Goal: Information Seeking & Learning: Compare options

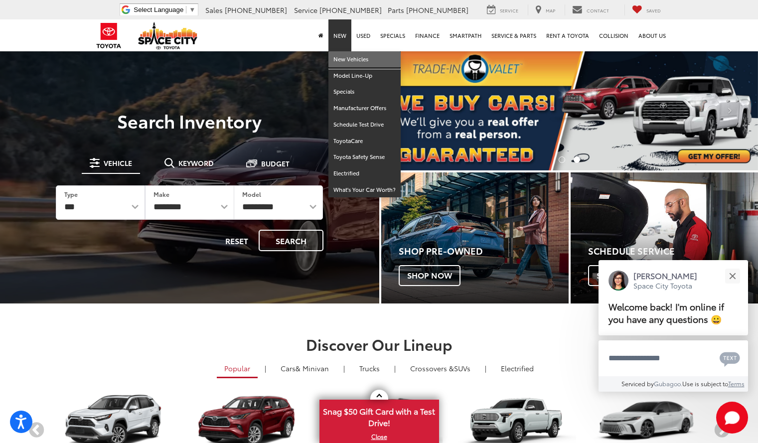
click at [350, 58] on link "New Vehicles" at bounding box center [364, 59] width 72 height 16
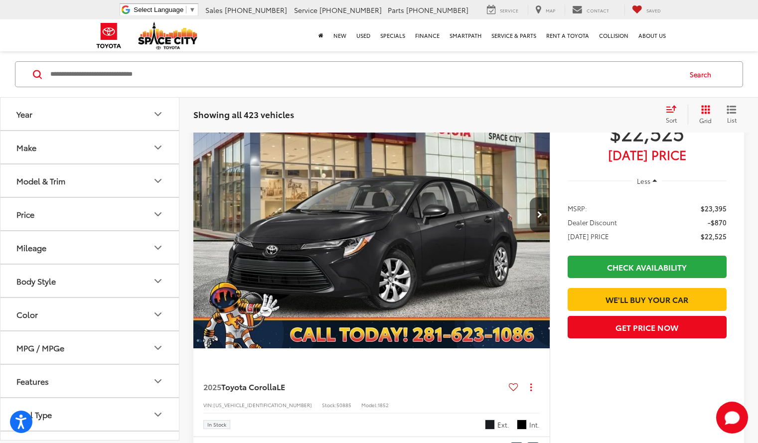
scroll to position [503, 0]
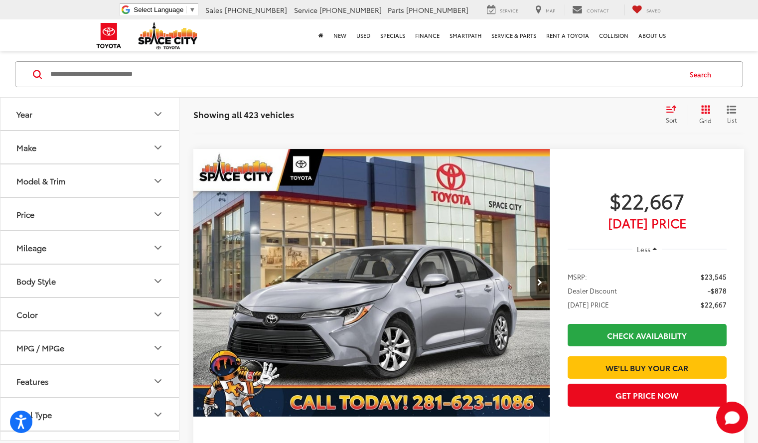
click at [140, 152] on button "Make" at bounding box center [89, 147] width 179 height 32
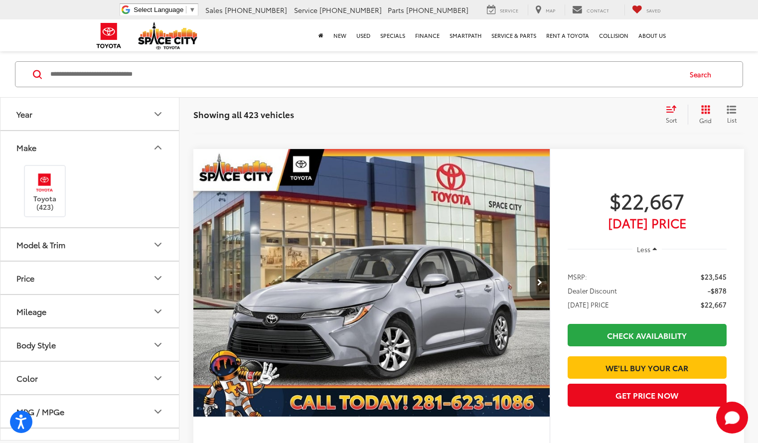
click at [140, 152] on button "Make" at bounding box center [89, 147] width 179 height 32
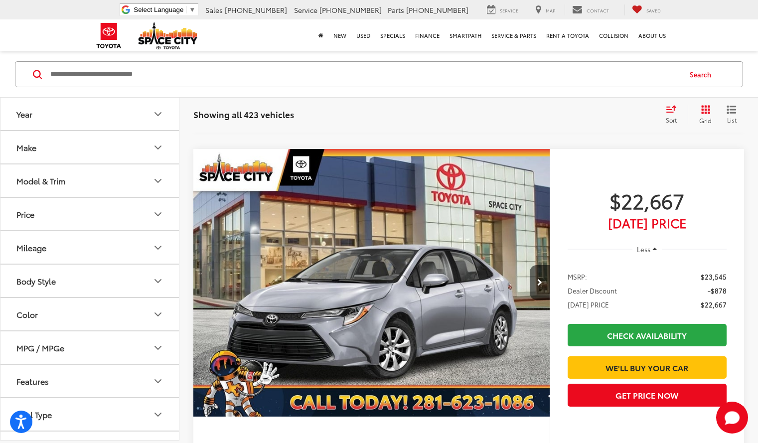
click at [117, 173] on button "Model & Trim" at bounding box center [89, 180] width 179 height 32
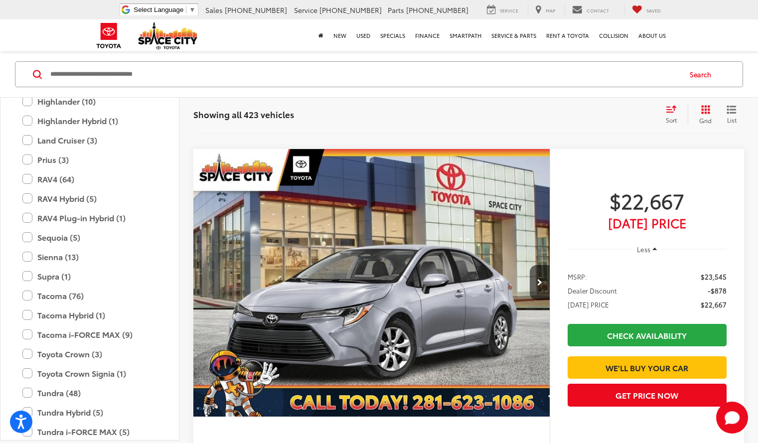
scroll to position [371, 0]
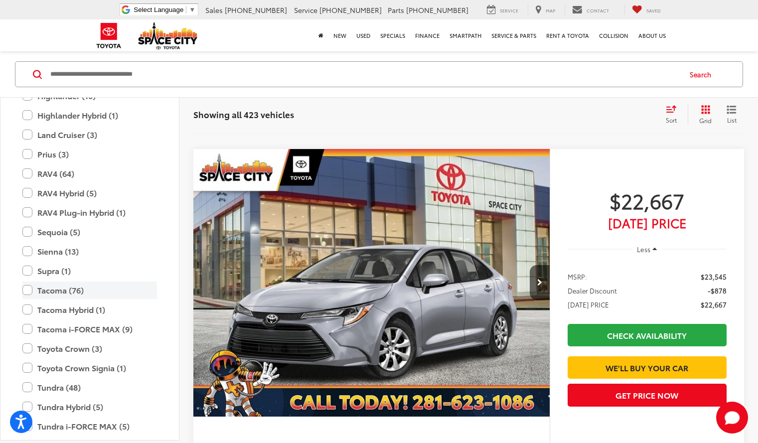
click at [52, 289] on label "Tacoma (76)" at bounding box center [89, 290] width 135 height 17
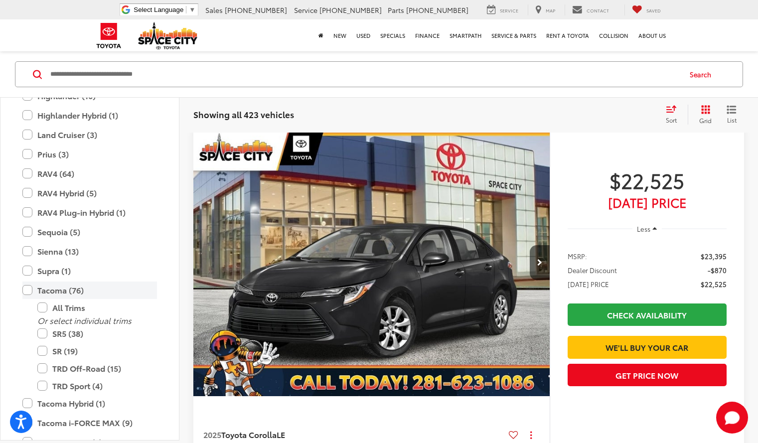
scroll to position [74, 0]
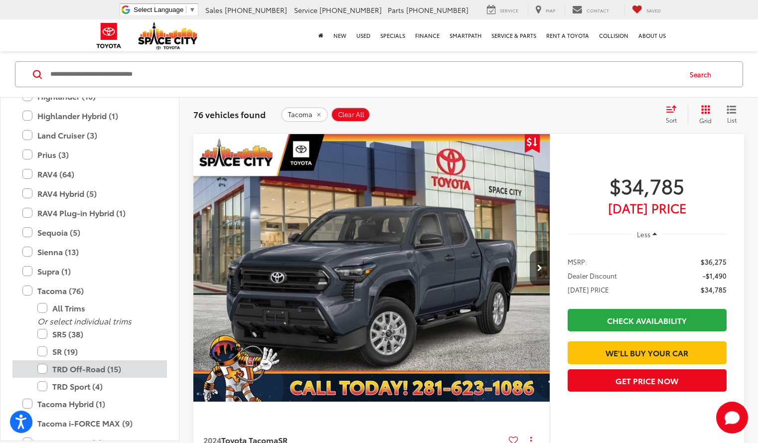
click at [52, 368] on label "TRD Off-Road (15)" at bounding box center [97, 368] width 120 height 17
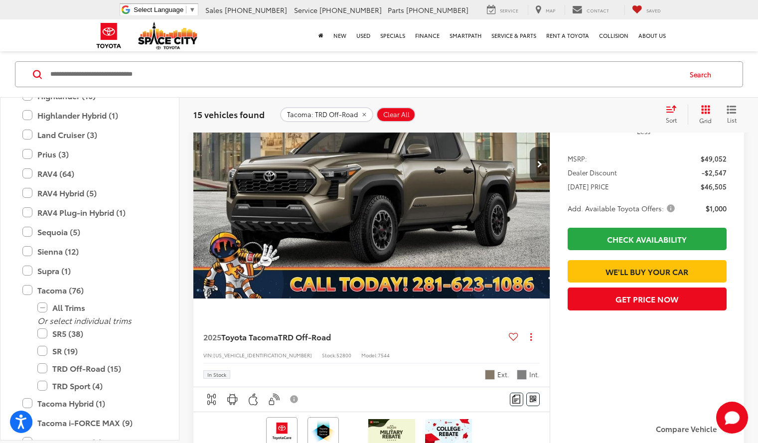
scroll to position [2428, 0]
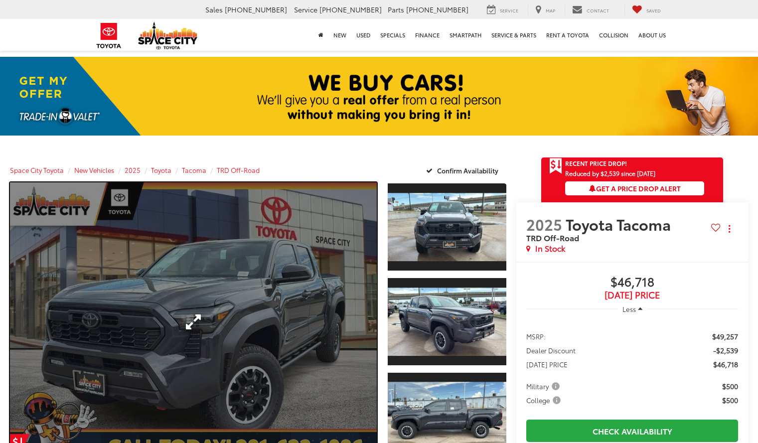
click at [305, 271] on link "Expand Photo 0" at bounding box center [193, 321] width 367 height 278
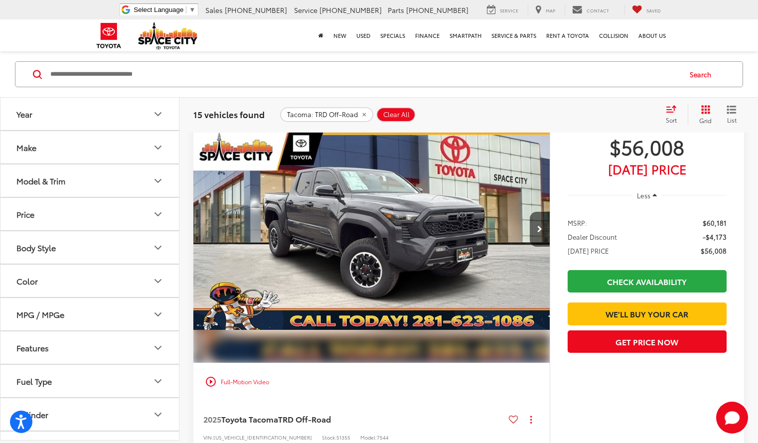
scroll to position [3281, 0]
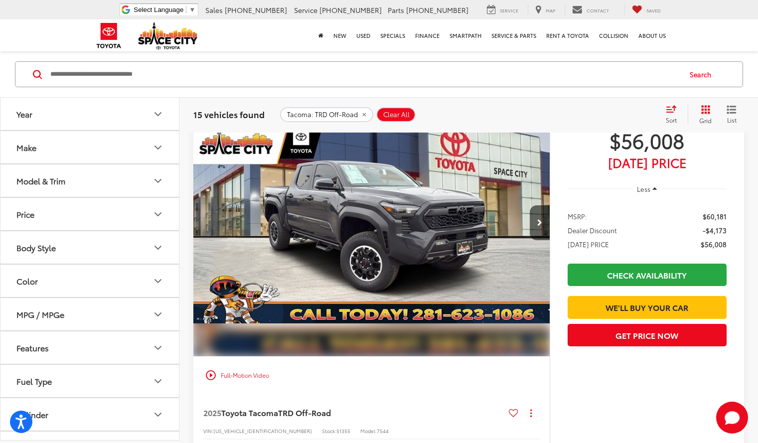
click at [122, 185] on button "Model & Trim" at bounding box center [89, 180] width 179 height 32
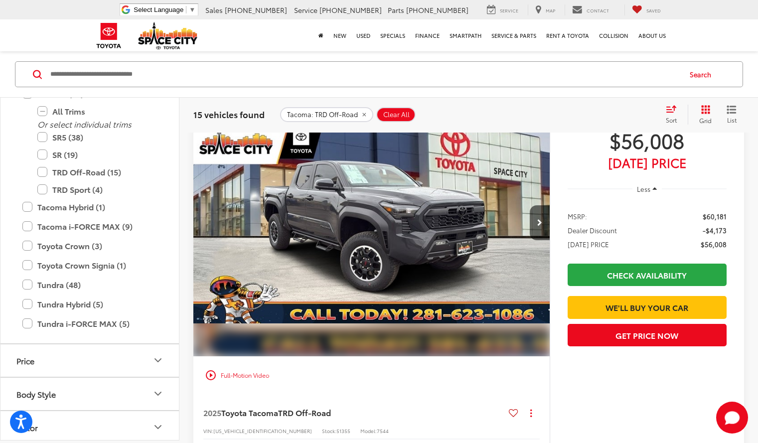
scroll to position [494, 0]
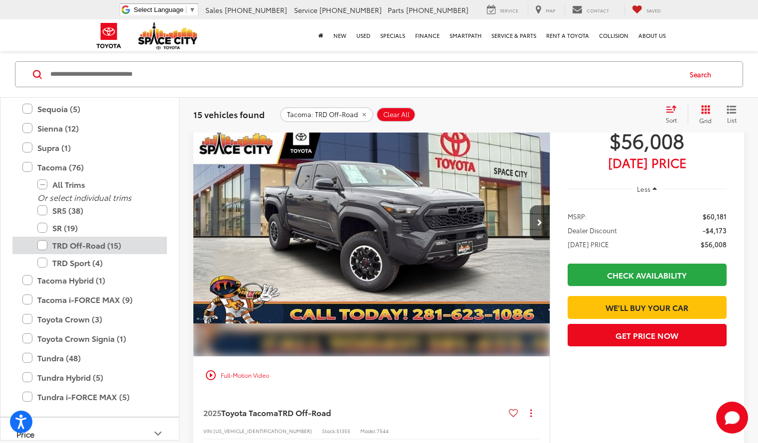
click at [36, 241] on div "TRD Off-Road (15)" at bounding box center [89, 245] width 154 height 17
click at [49, 249] on label "TRD Off-Road (15)" at bounding box center [97, 245] width 120 height 17
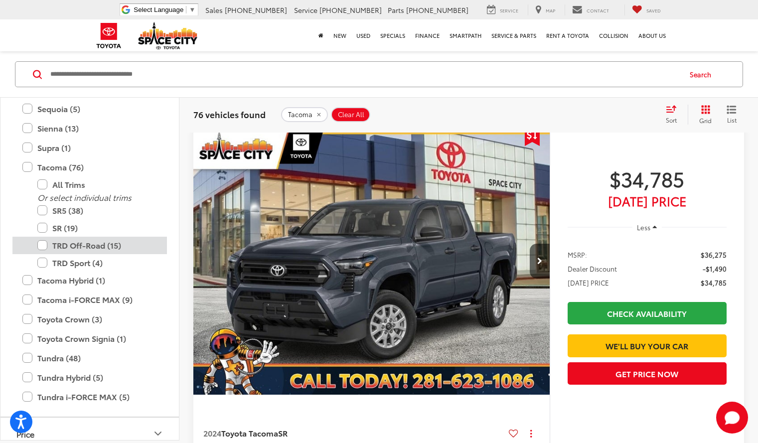
scroll to position [74, 0]
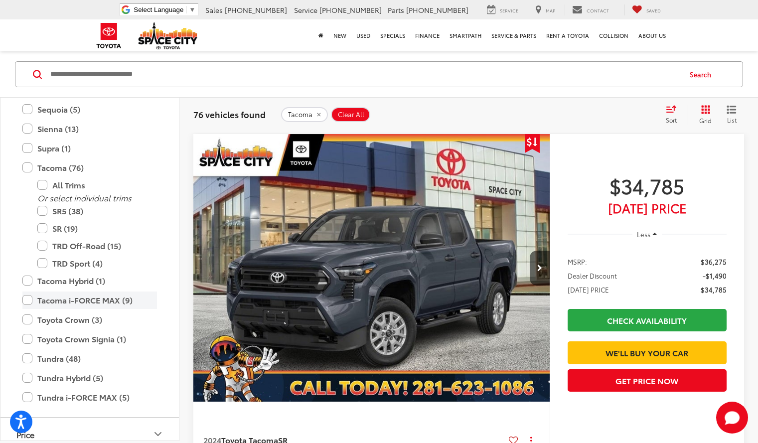
click at [96, 298] on label "Tacoma i-FORCE MAX (9)" at bounding box center [89, 300] width 135 height 17
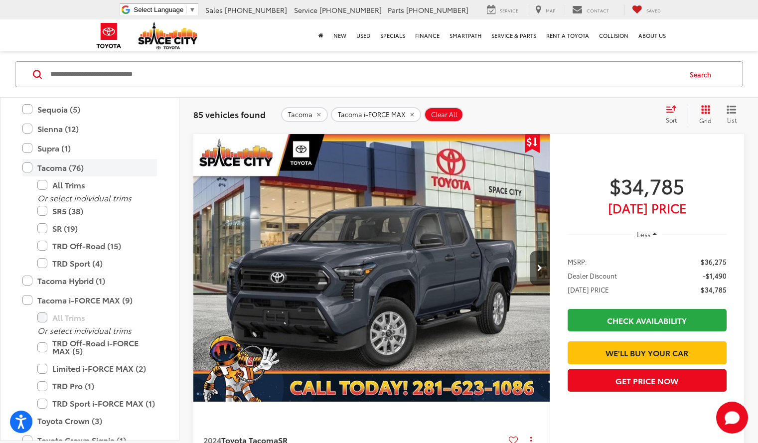
click at [38, 167] on label "Tacoma (76)" at bounding box center [89, 167] width 135 height 17
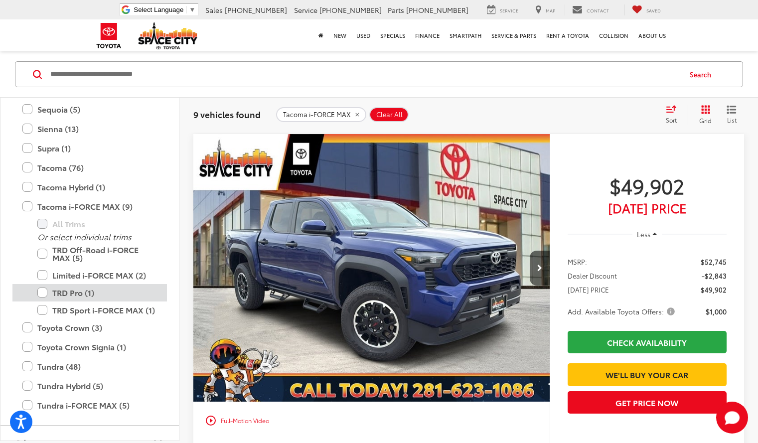
click at [63, 296] on label "TRD Pro (1)" at bounding box center [97, 292] width 120 height 17
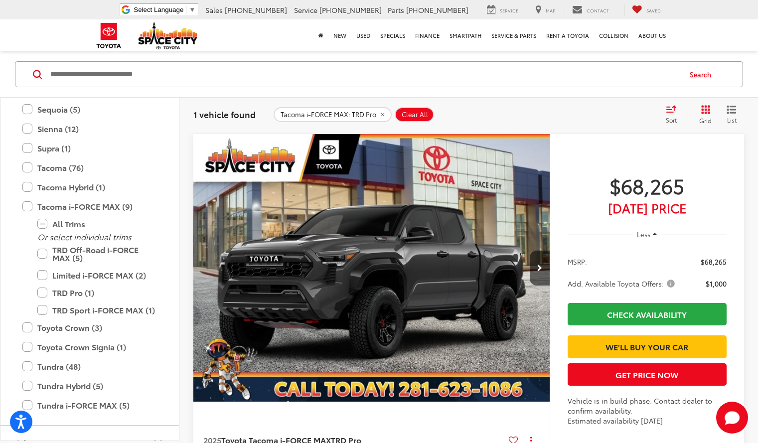
click at [271, 220] on img "2025 Toyota Tacoma i-FORCE MAX TRD Pro 0" at bounding box center [372, 268] width 358 height 268
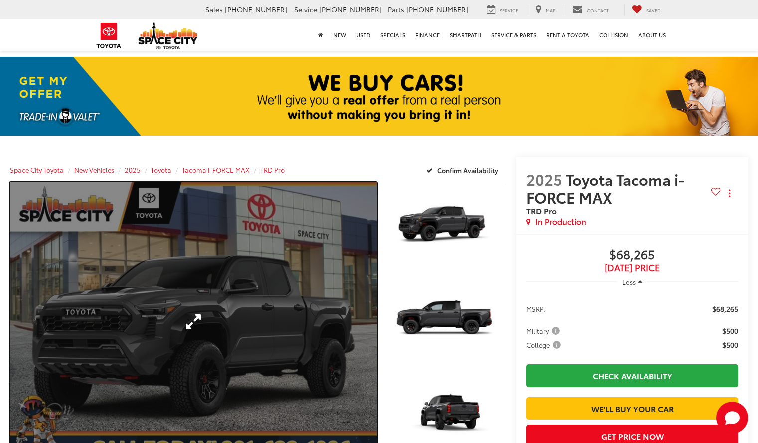
click at [291, 293] on link "Expand Photo 0" at bounding box center [193, 321] width 367 height 278
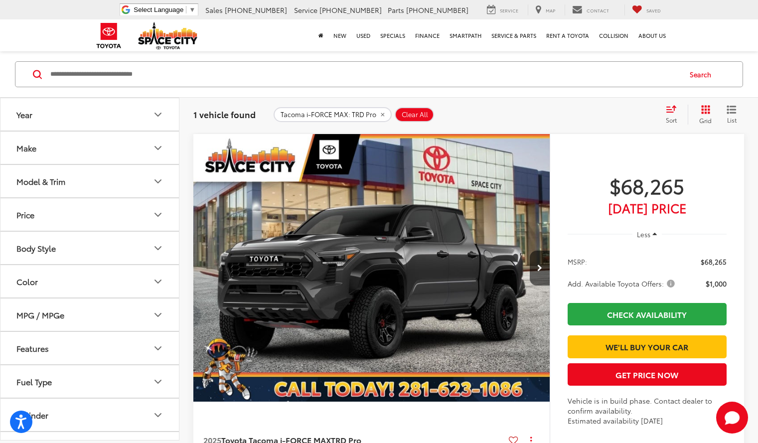
click at [80, 180] on button "Model & Trim" at bounding box center [89, 181] width 179 height 32
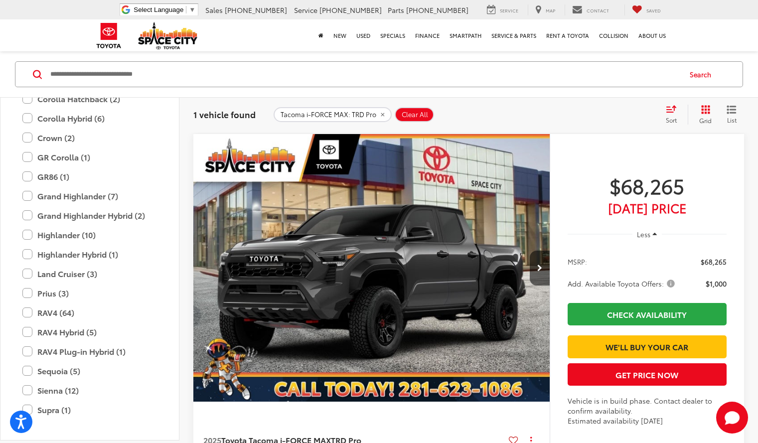
scroll to position [236, 0]
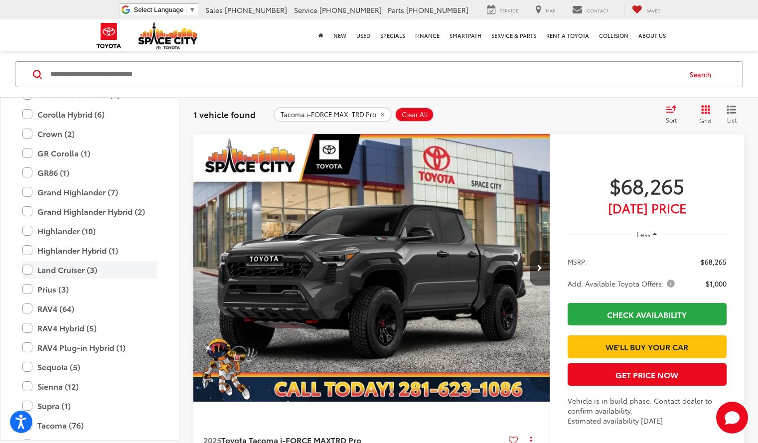
click at [91, 272] on label "Land Cruiser (3)" at bounding box center [89, 269] width 135 height 17
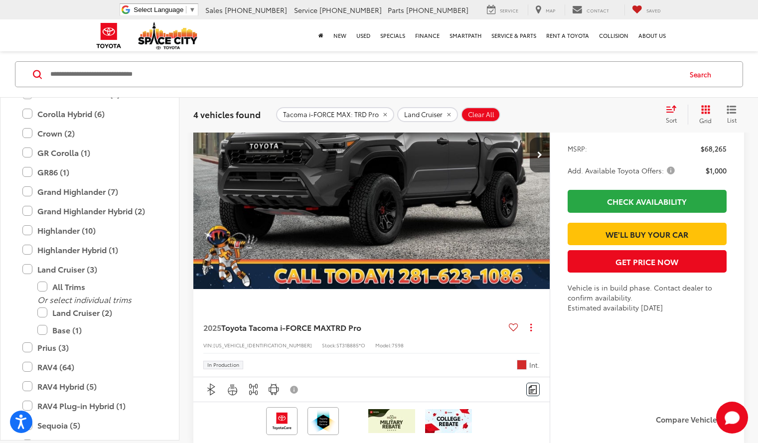
scroll to position [1040, 0]
